Goal: Find specific page/section: Find specific page/section

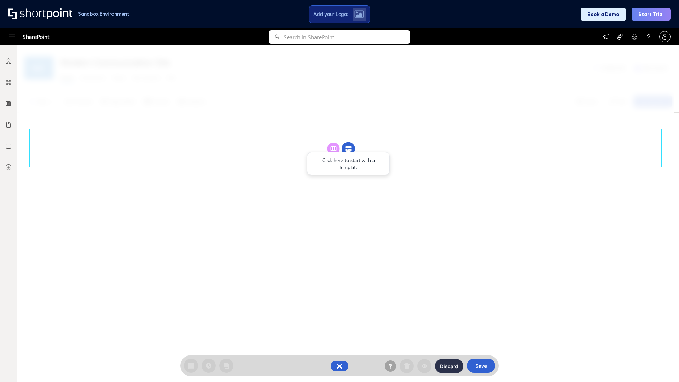
click at [348, 148] on circle at bounding box center [347, 148] width 13 height 13
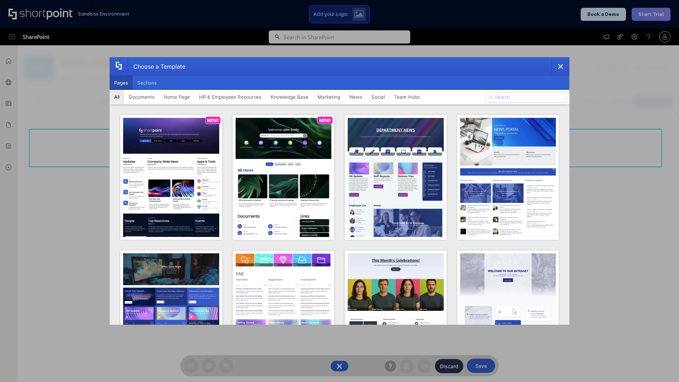
click at [121, 83] on button "Pages" at bounding box center [121, 83] width 23 height 14
type input "News Portal 5"
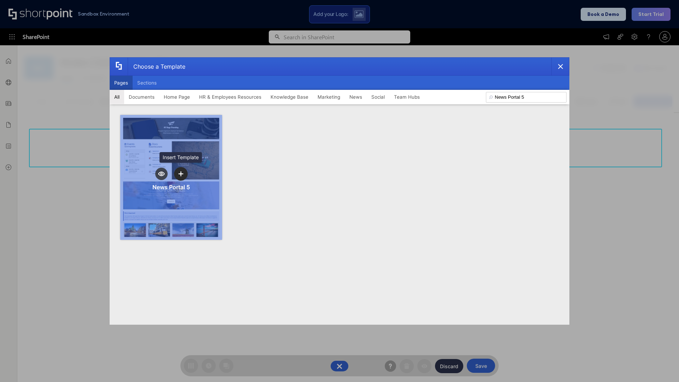
click at [181, 174] on icon "template selector" at bounding box center [180, 173] width 5 height 5
